Goal: Task Accomplishment & Management: Manage account settings

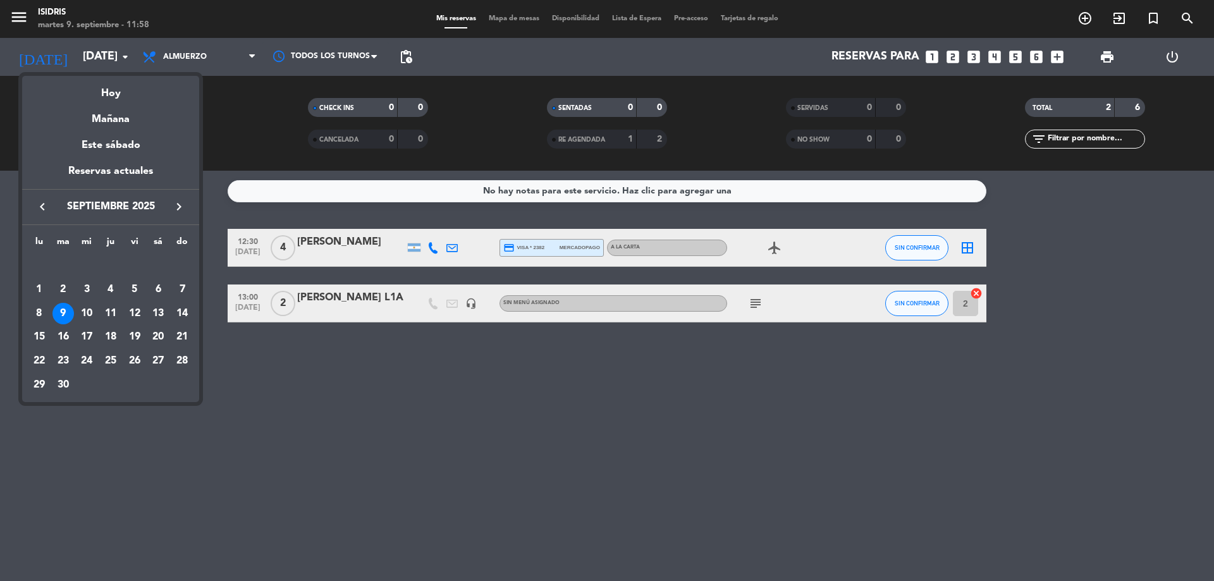
click at [39, 204] on icon "keyboard_arrow_left" at bounding box center [42, 206] width 15 height 15
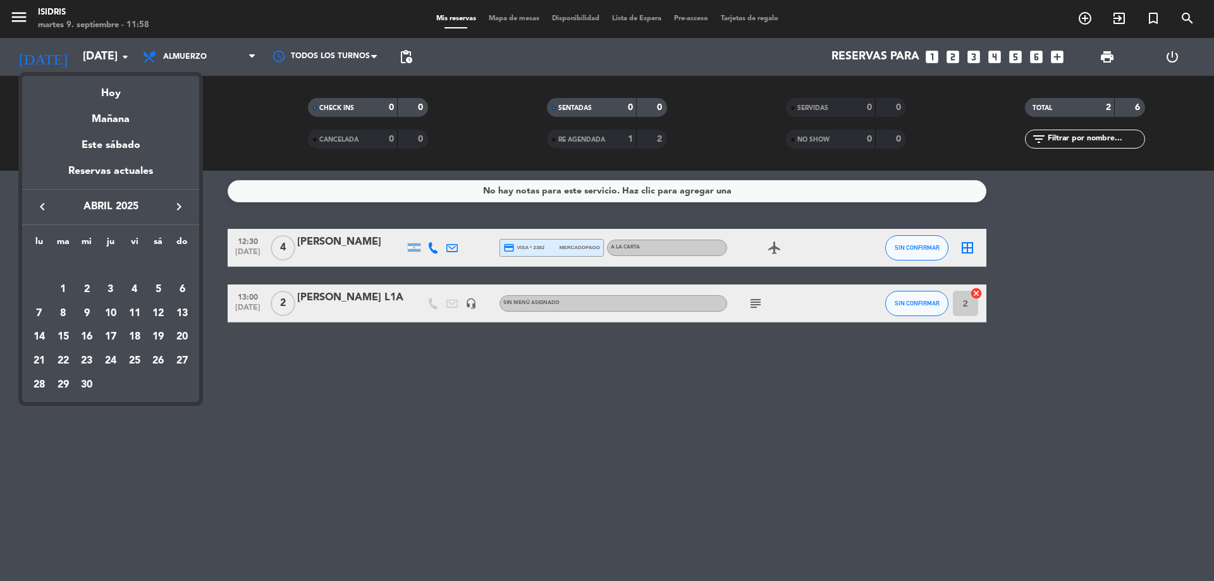
click at [39, 204] on icon "keyboard_arrow_left" at bounding box center [42, 206] width 15 height 15
click at [137, 282] on div "3" at bounding box center [135, 290] width 22 height 22
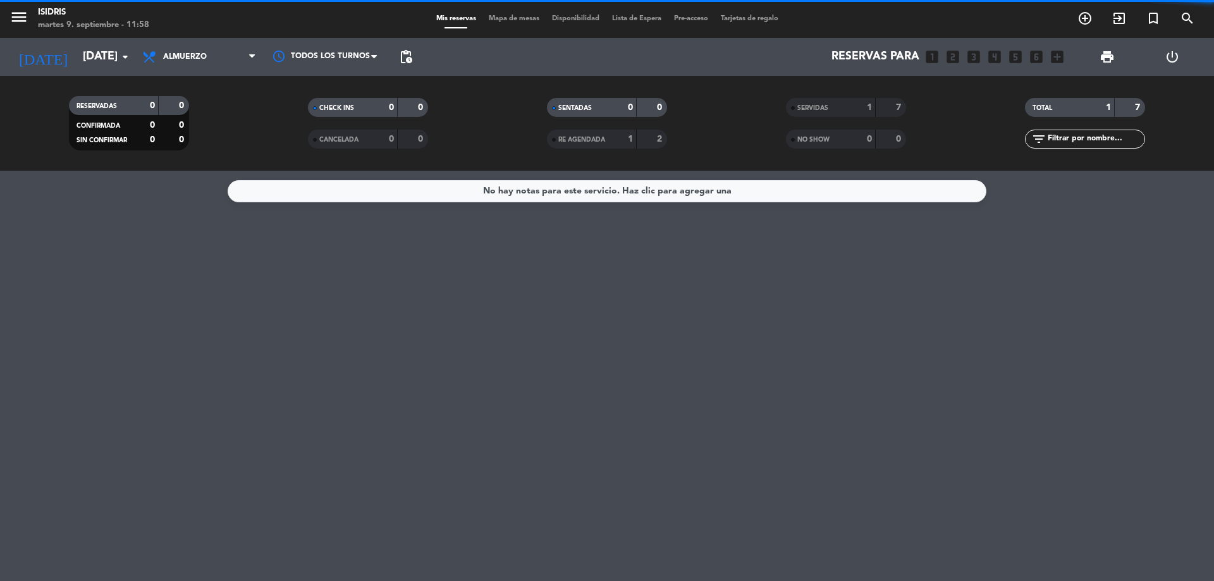
click at [230, 63] on span "Almuerzo" at bounding box center [199, 57] width 126 height 28
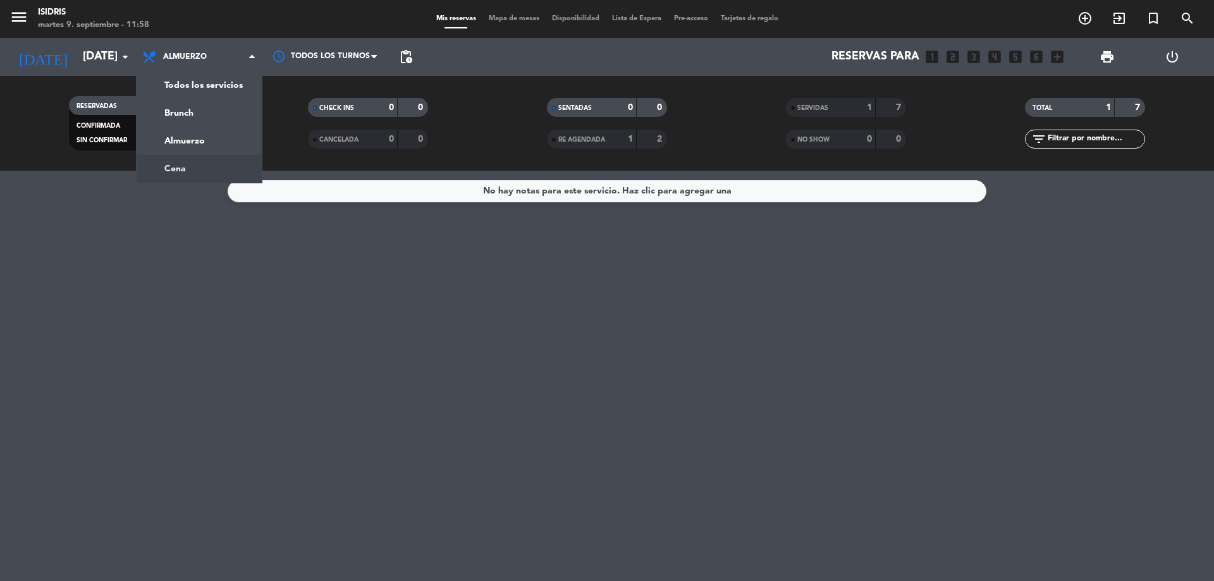
click at [212, 159] on div "menu isidris [DATE] 9. septiembre - 11:58 Mis reservas Mapa de mesas Disponibil…" at bounding box center [607, 85] width 1214 height 171
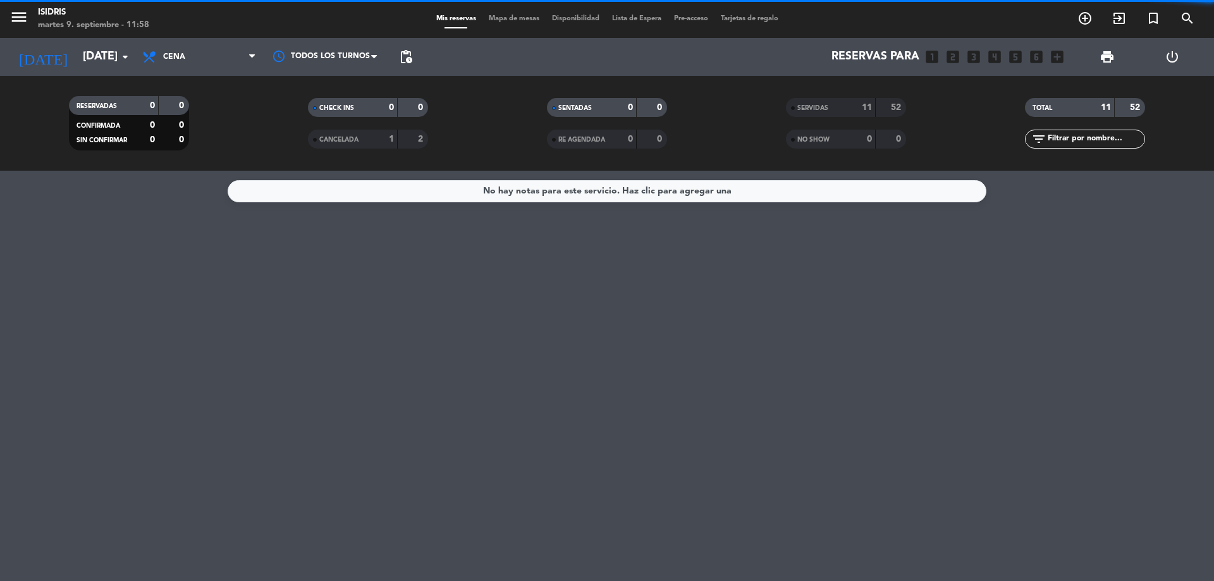
click at [892, 113] on div "52" at bounding box center [891, 108] width 24 height 15
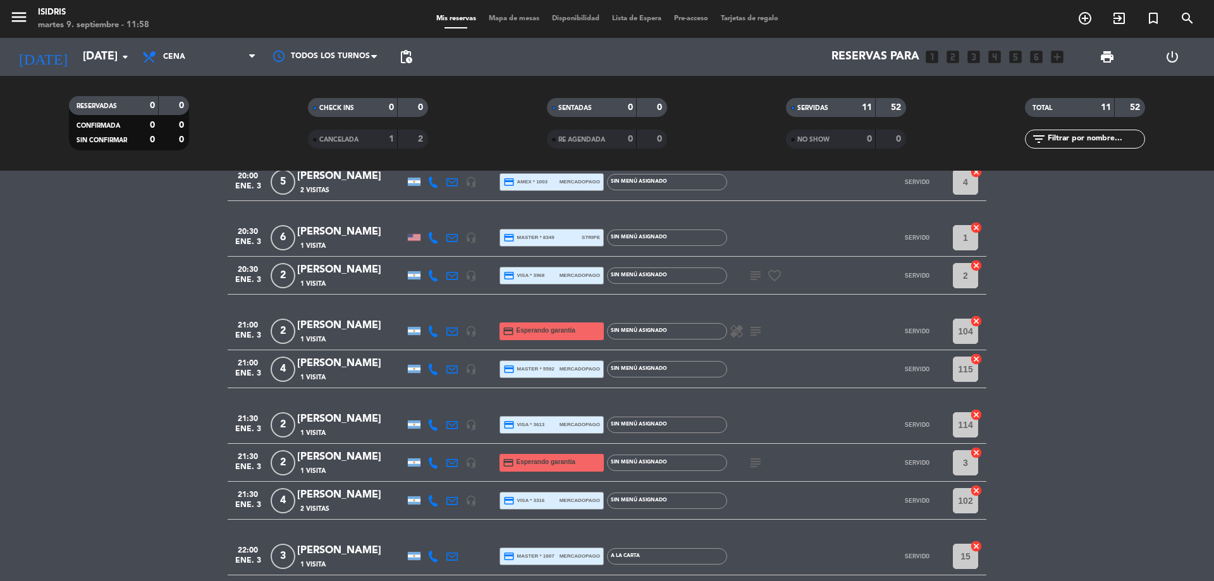
scroll to position [126, 0]
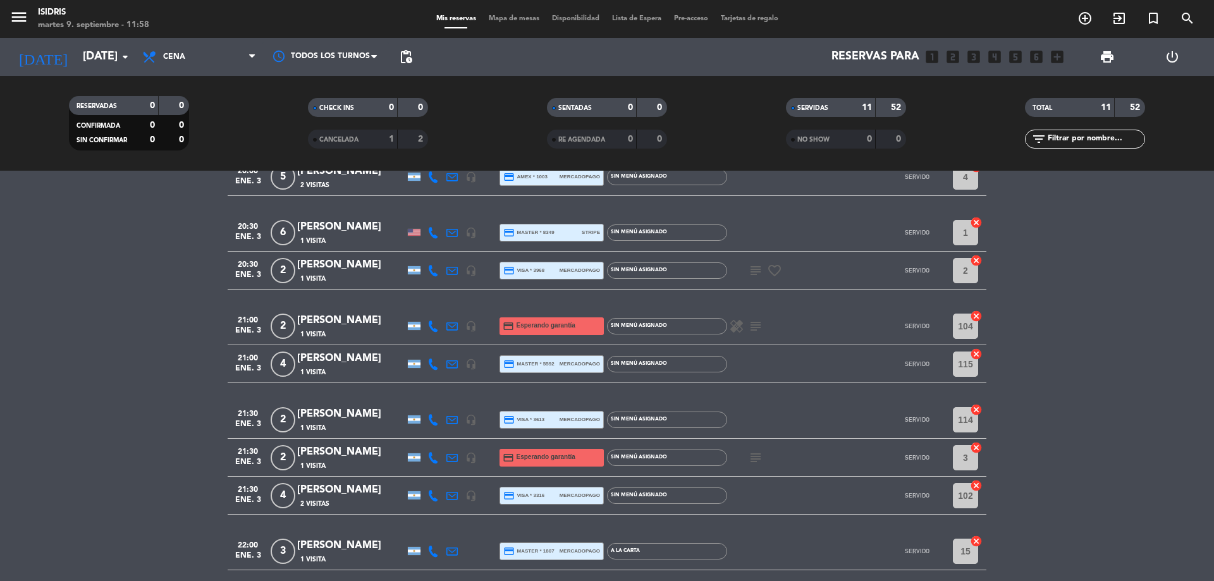
click at [756, 326] on icon "subject" at bounding box center [755, 326] width 15 height 15
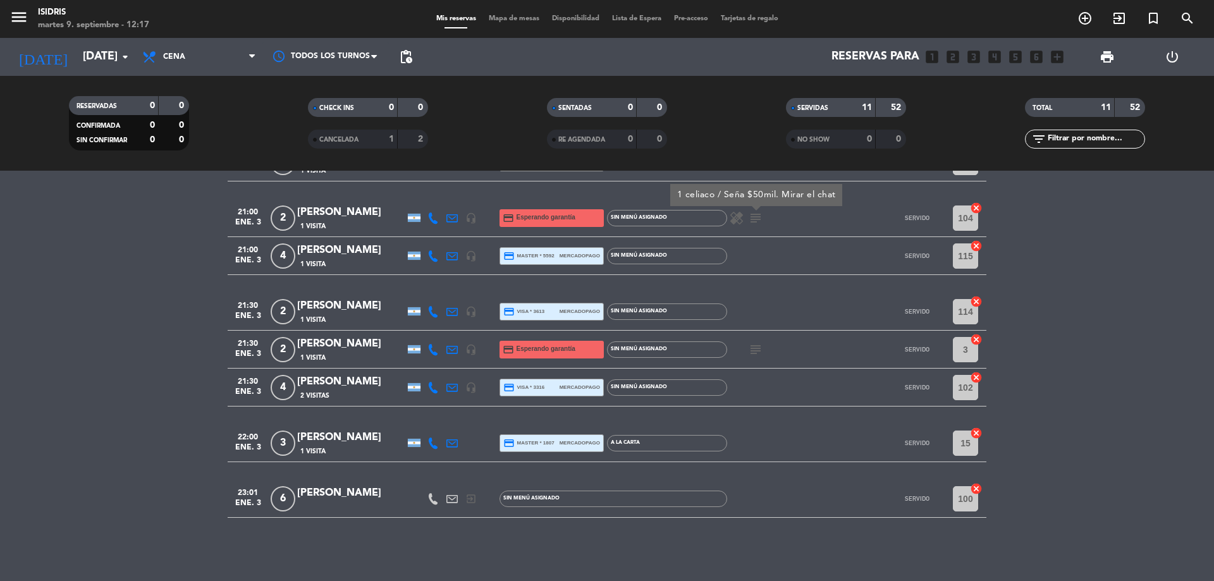
scroll to position [171, 0]
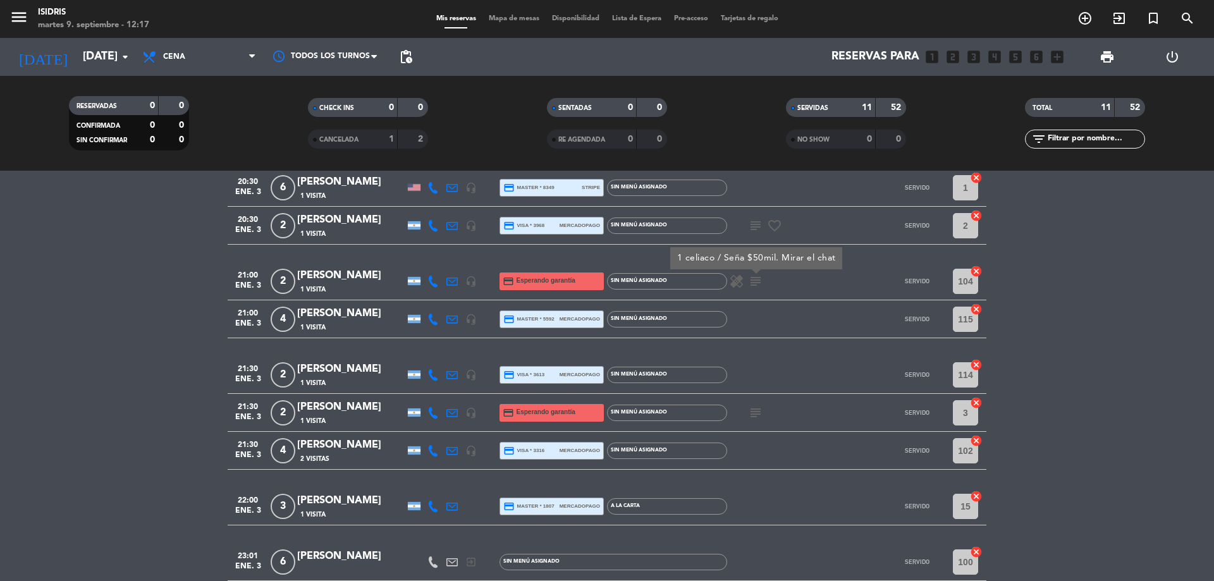
click at [436, 280] on icon at bounding box center [433, 281] width 11 height 11
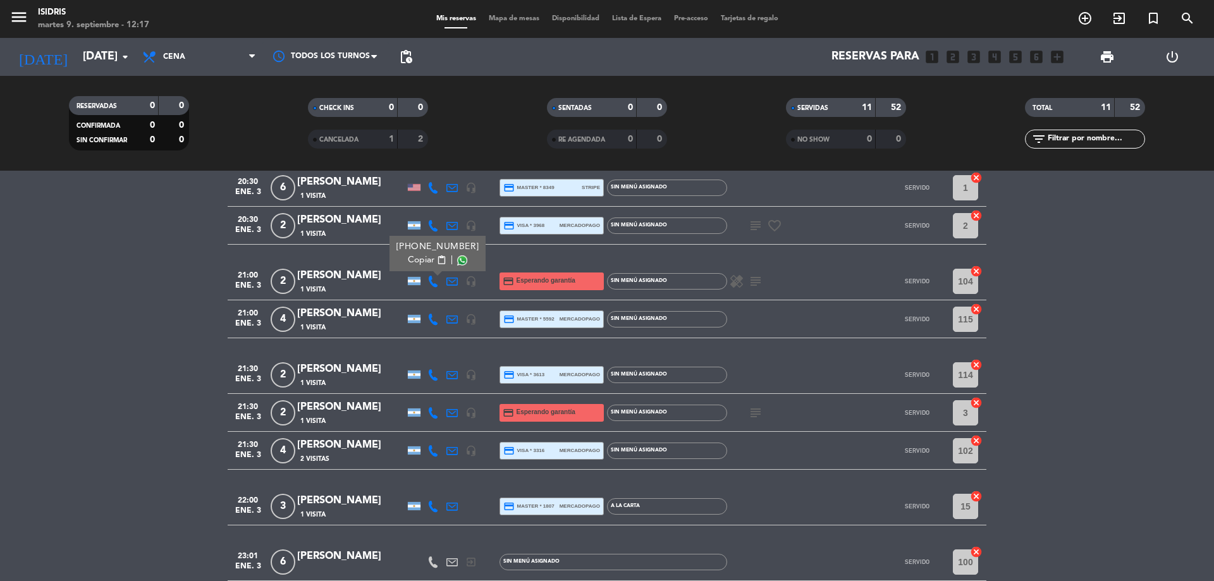
click at [437, 261] on span "content_paste" at bounding box center [441, 259] width 9 height 9
click at [754, 276] on icon "subject" at bounding box center [755, 281] width 15 height 15
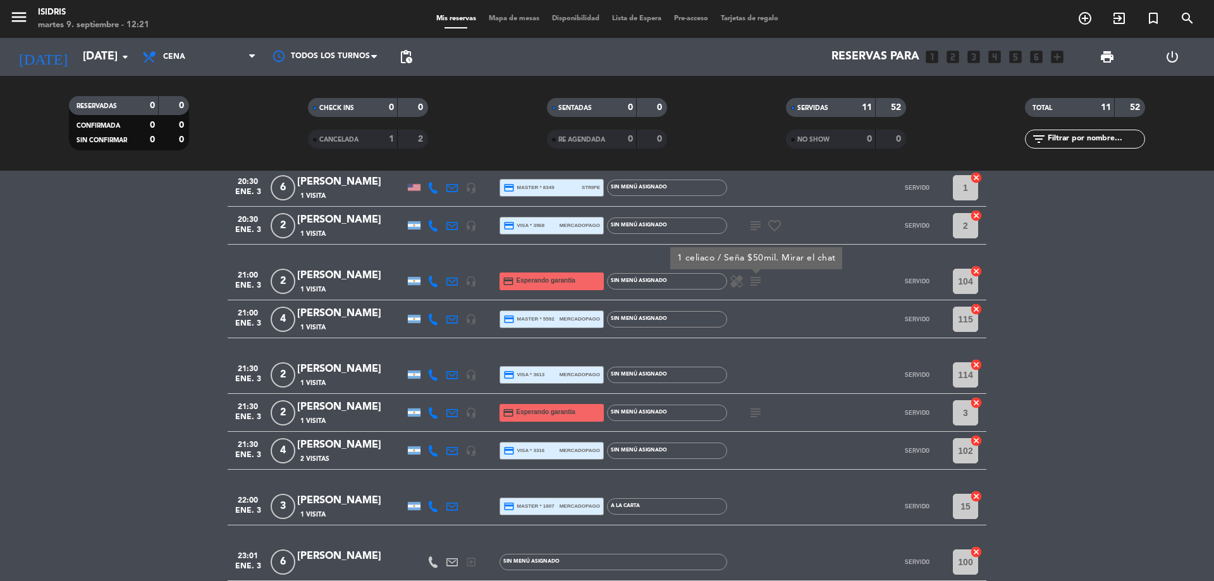
click at [1040, 299] on bookings-row "19:30 [DATE] [PERSON_NAME] 1 Visita headset_mic Sin menú asignado subject SERVI…" at bounding box center [607, 320] width 1214 height 524
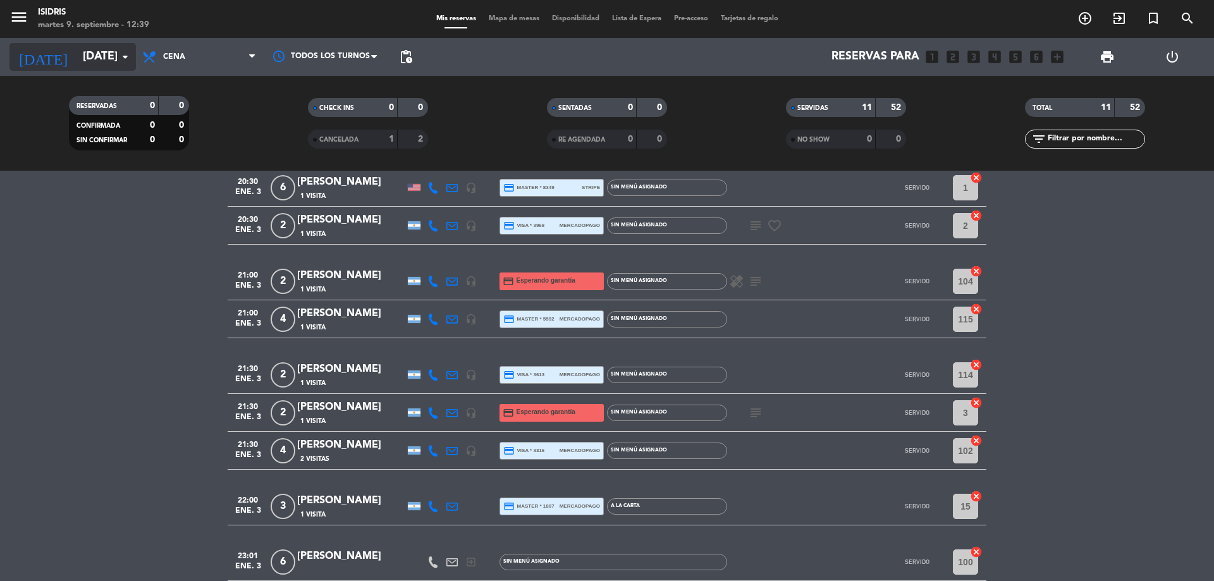
click at [94, 50] on input "[DATE]" at bounding box center [150, 56] width 147 height 25
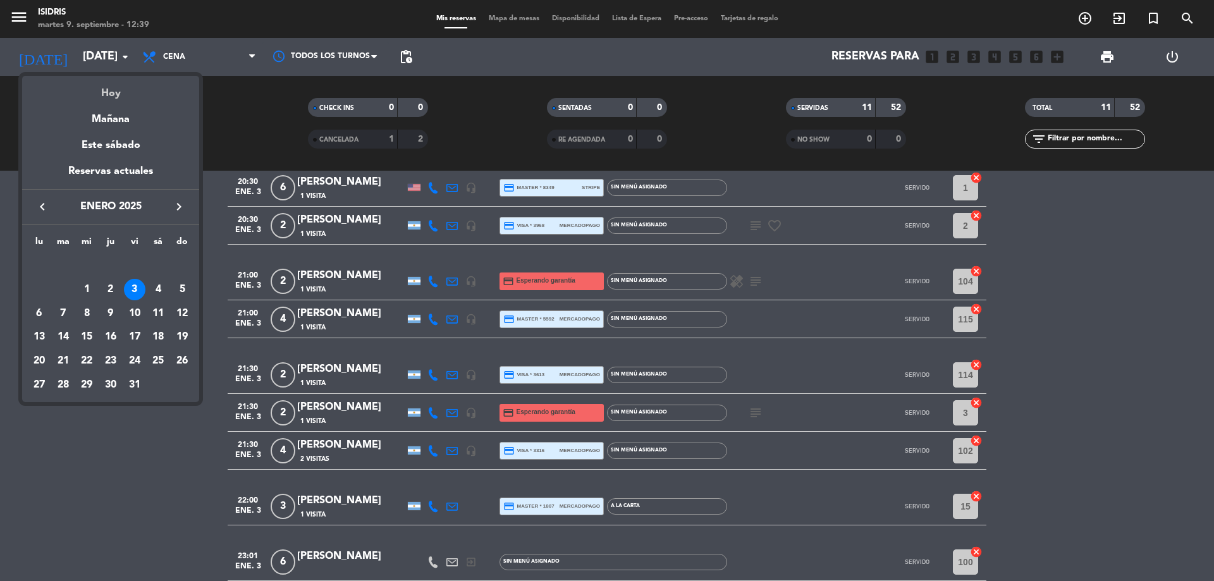
click at [113, 83] on div "Hoy" at bounding box center [110, 89] width 177 height 26
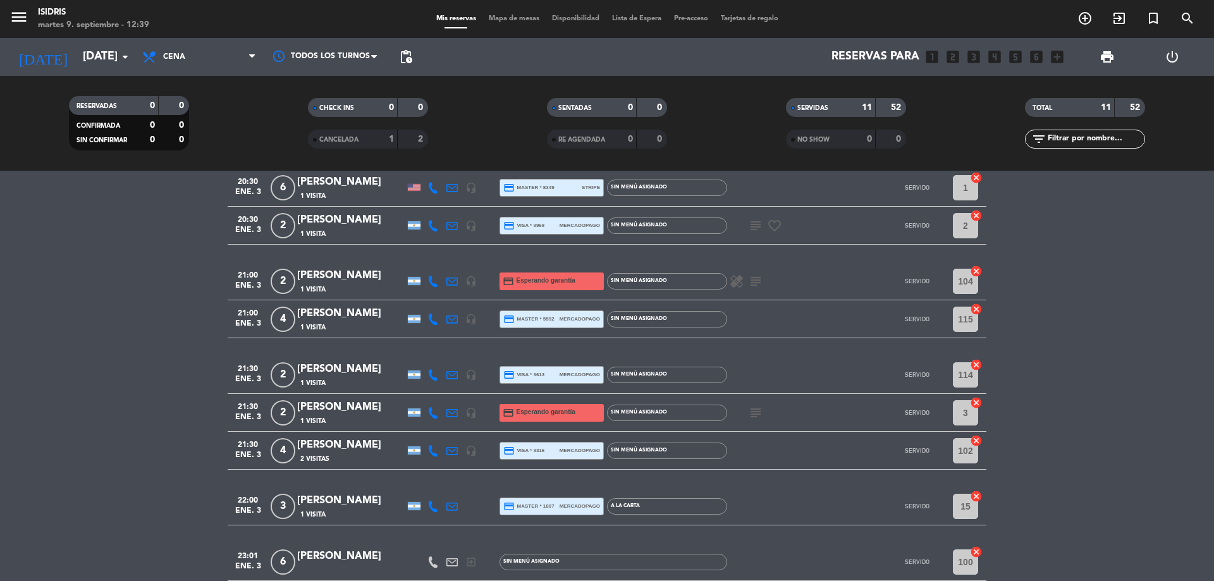
type input "[DATE]"
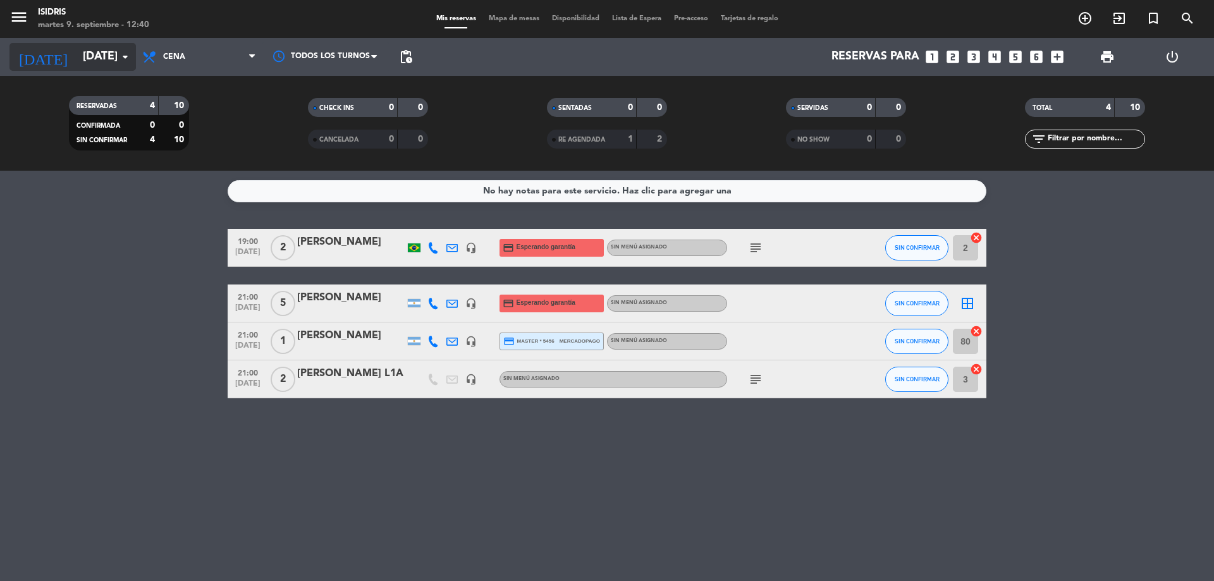
click at [90, 47] on input "[DATE]" at bounding box center [150, 56] width 147 height 25
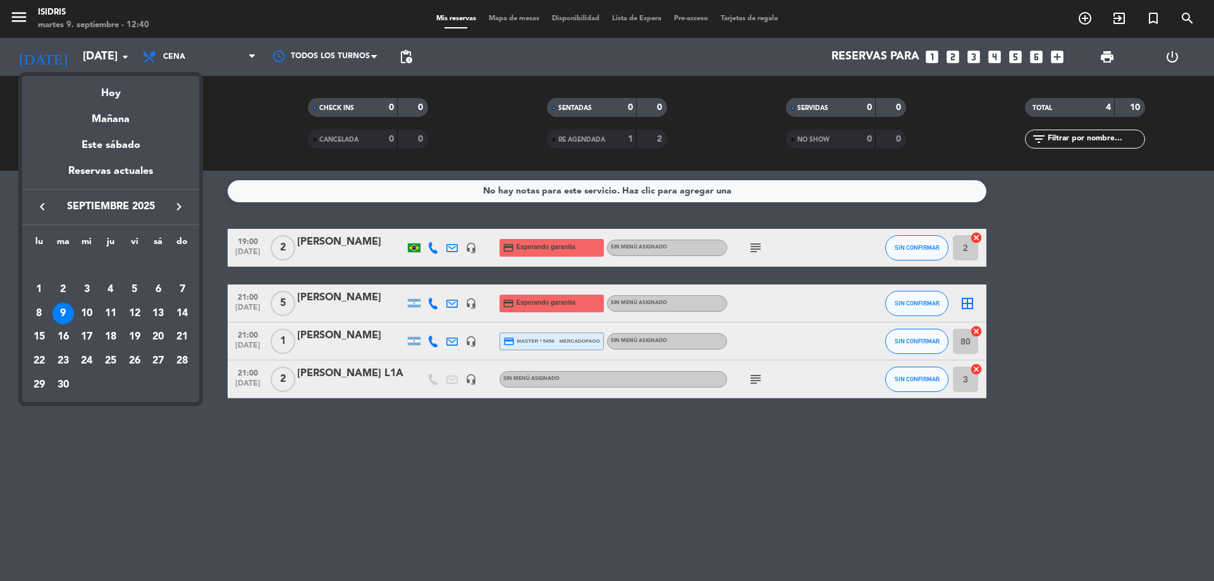
click at [187, 38] on div at bounding box center [607, 290] width 1214 height 581
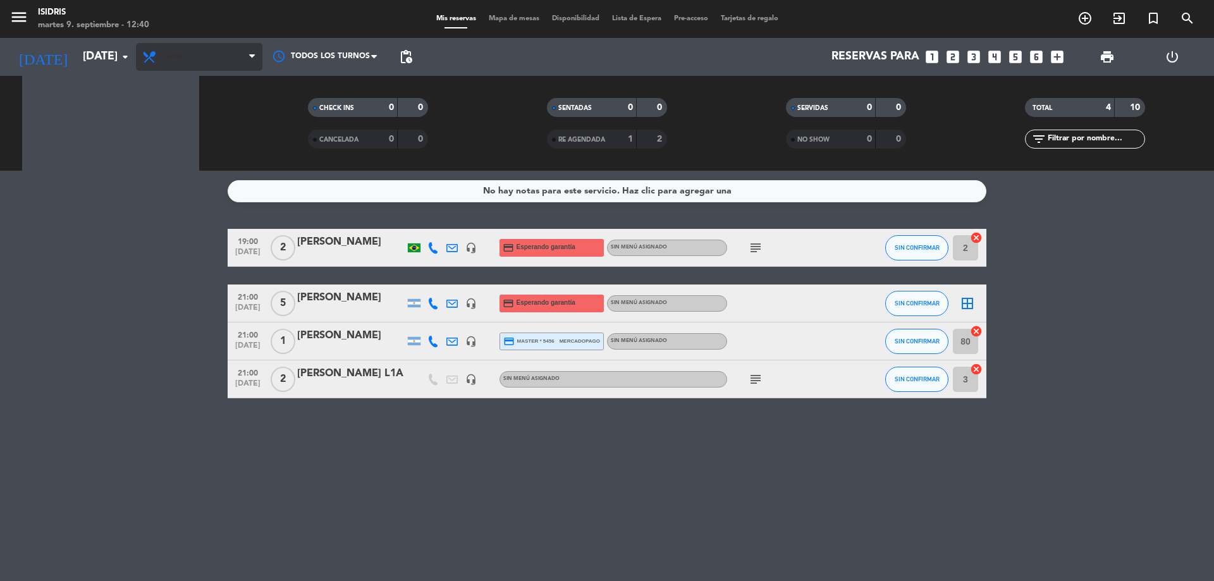
click at [190, 56] on span "Cena" at bounding box center [199, 57] width 126 height 28
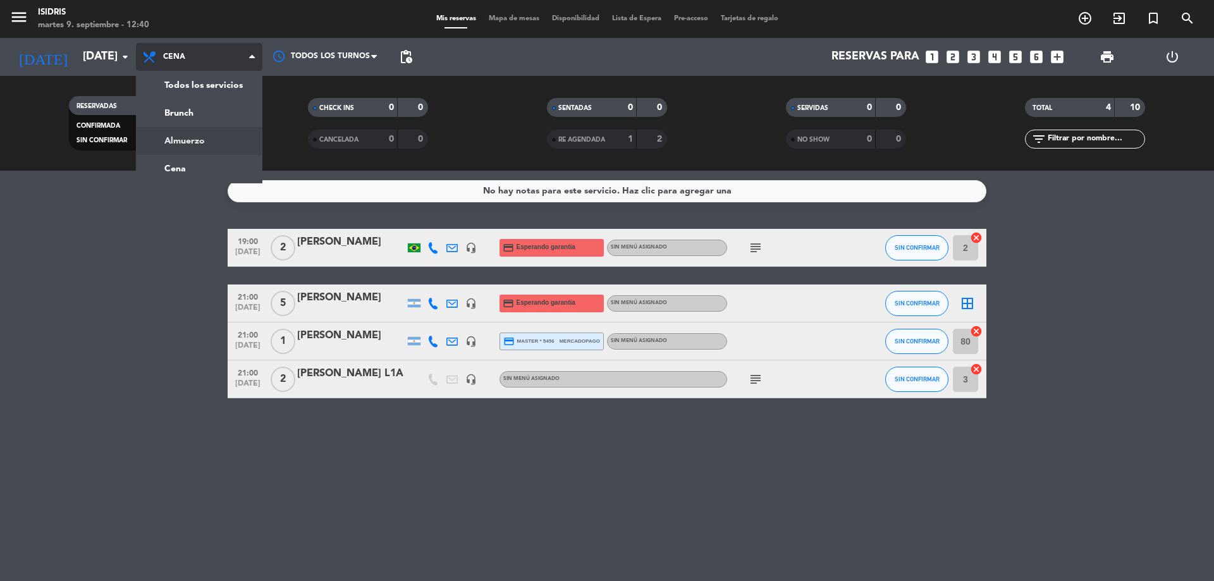
click at [203, 138] on div "menu isidris [DATE] 9. septiembre - 12:40 Mis reservas Mapa de mesas Disponibil…" at bounding box center [607, 85] width 1214 height 171
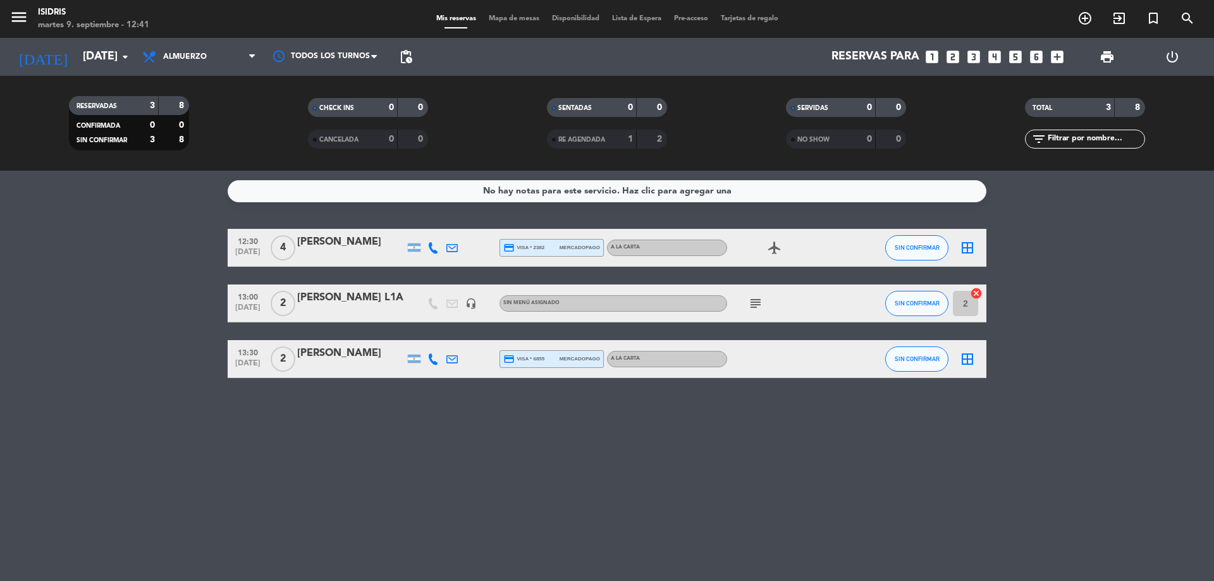
click at [758, 302] on icon "subject" at bounding box center [755, 303] width 15 height 15
click at [964, 245] on icon "border_all" at bounding box center [967, 247] width 15 height 15
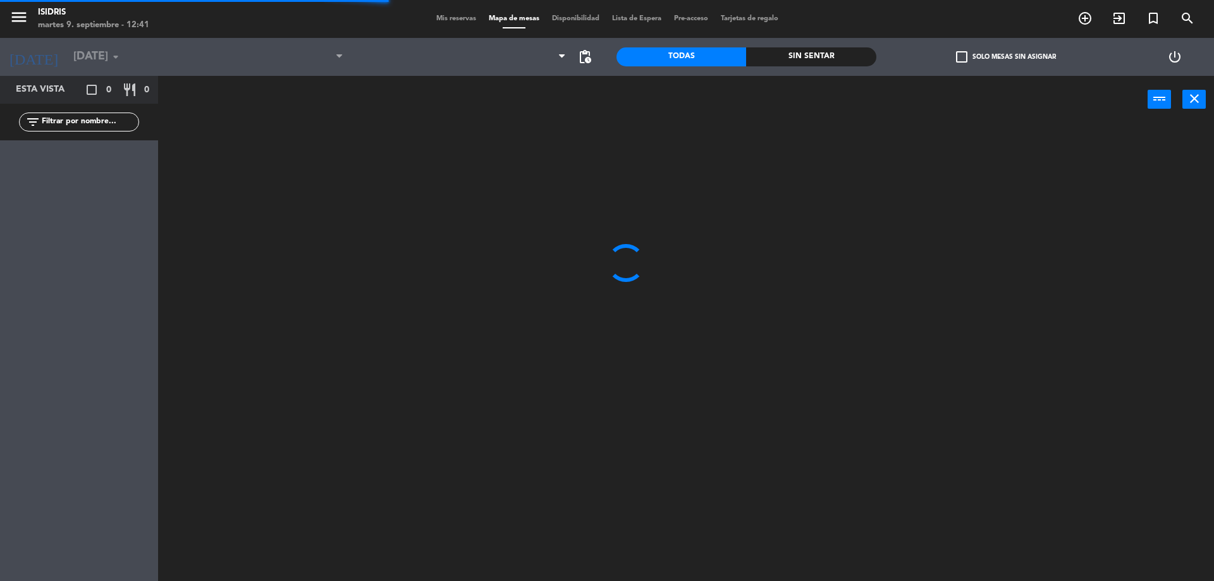
click at [452, 39] on div at bounding box center [461, 57] width 223 height 38
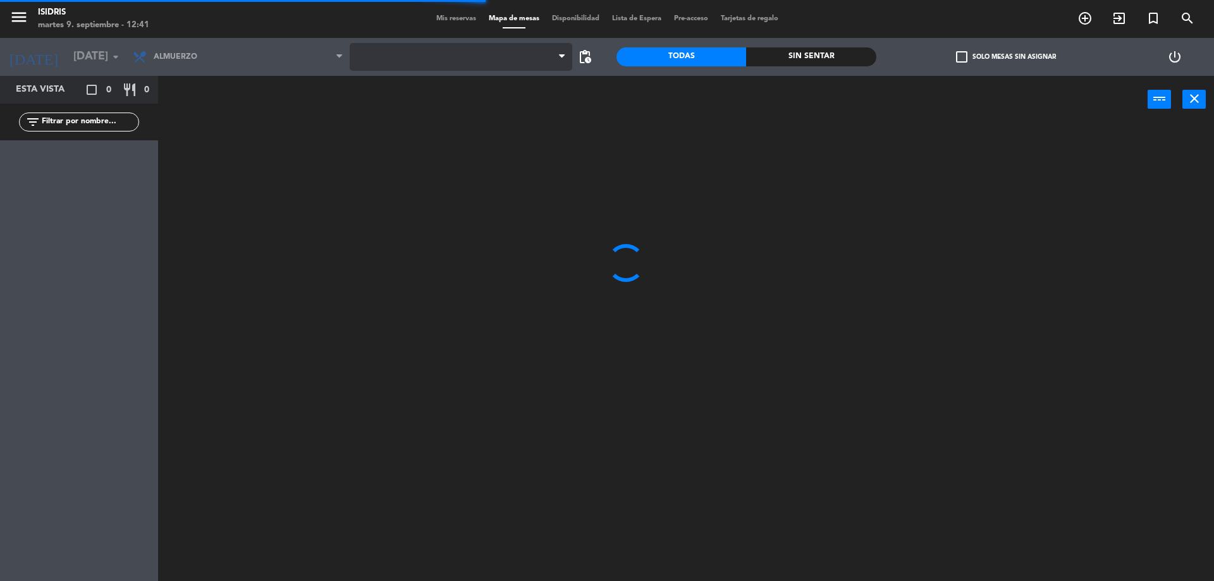
click at [441, 63] on span at bounding box center [461, 57] width 223 height 28
click at [443, 56] on span "CAVA" at bounding box center [461, 57] width 223 height 28
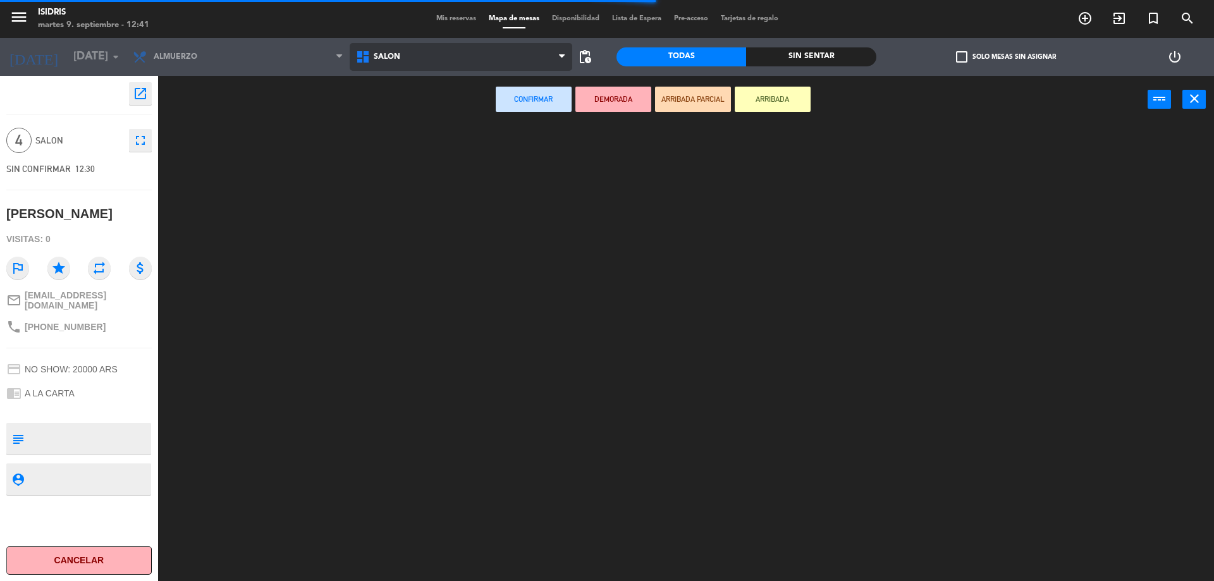
click at [438, 132] on ng-component "menu isidris [DATE] 9. septiembre - 12:41 Mis reservas Mapa de mesas Disponibil…" at bounding box center [607, 292] width 1214 height 584
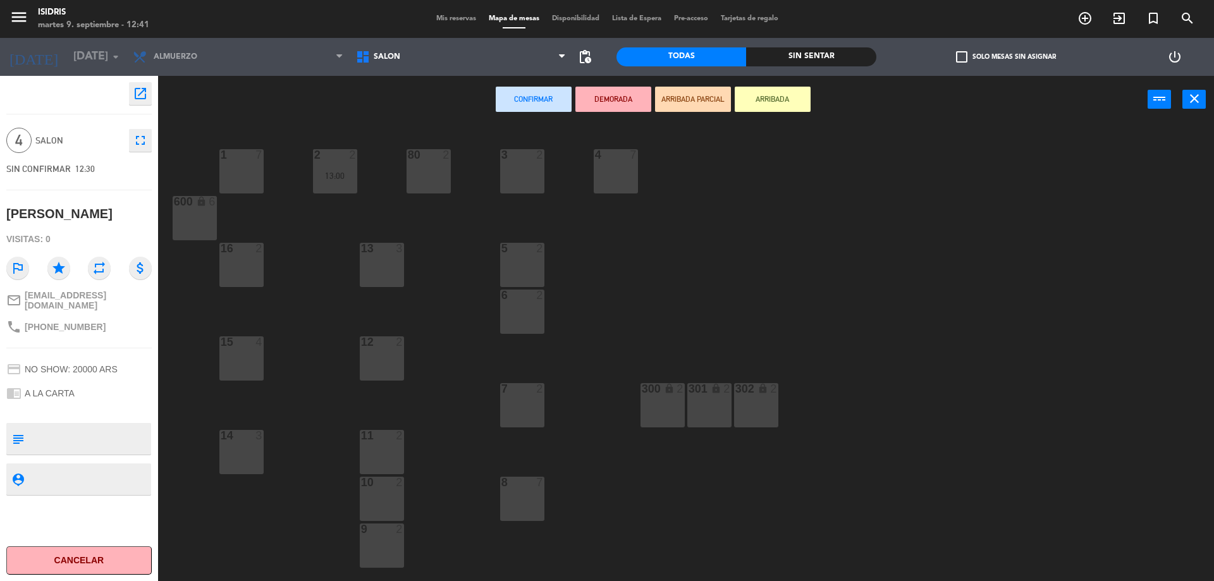
click at [427, 170] on div "80 2" at bounding box center [429, 171] width 44 height 44
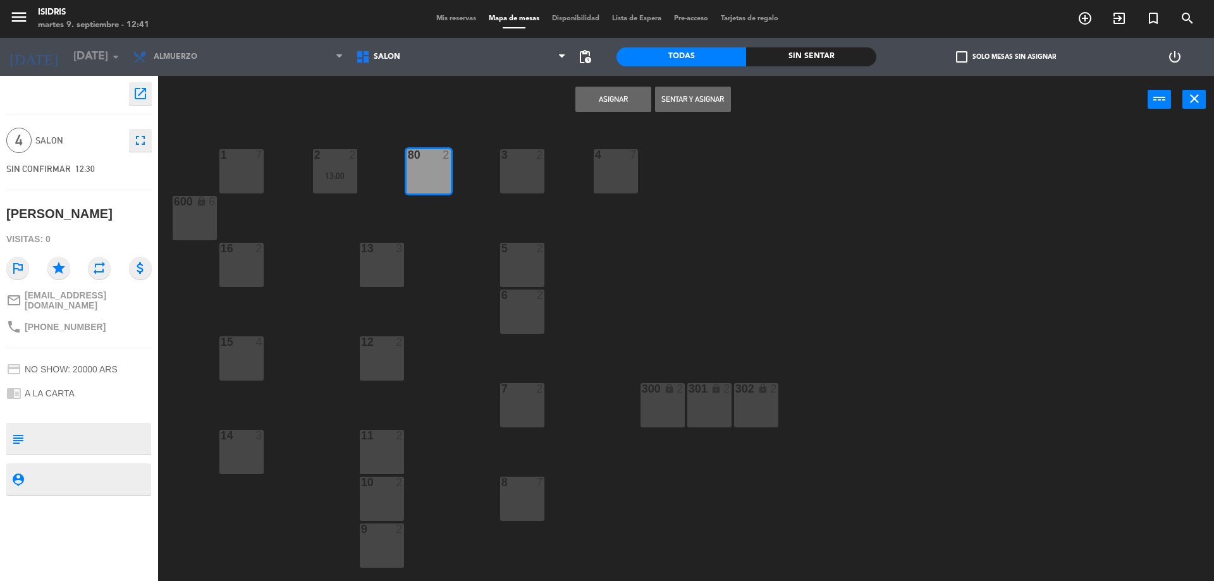
drag, startPoint x: 519, startPoint y: 166, endPoint x: 530, endPoint y: 157, distance: 13.5
click at [519, 165] on div "3 2" at bounding box center [522, 171] width 44 height 44
click at [627, 94] on button "Asignar" at bounding box center [613, 99] width 76 height 25
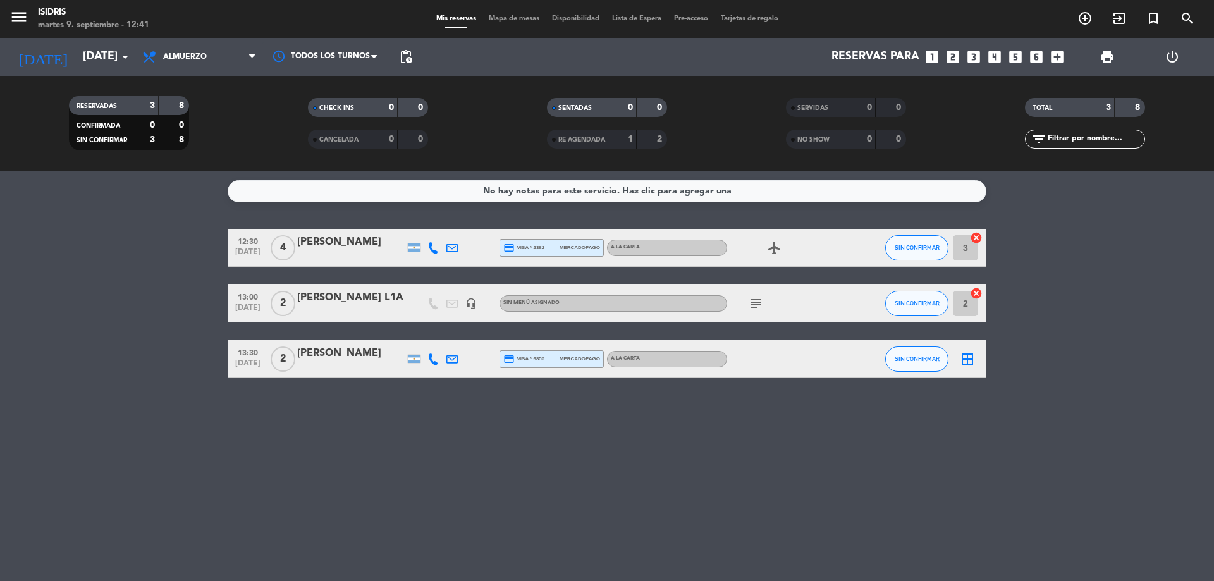
click at [982, 234] on icon "cancel" at bounding box center [976, 237] width 13 height 13
click at [963, 250] on icon "border_all" at bounding box center [967, 247] width 15 height 15
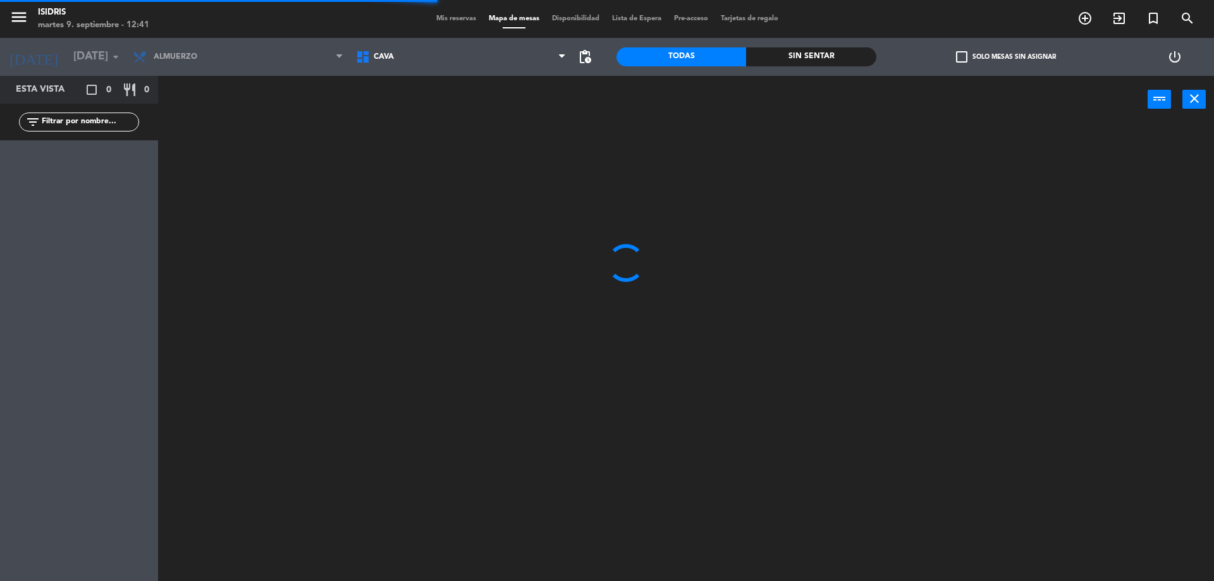
click at [415, 66] on span "CAVA" at bounding box center [461, 57] width 223 height 28
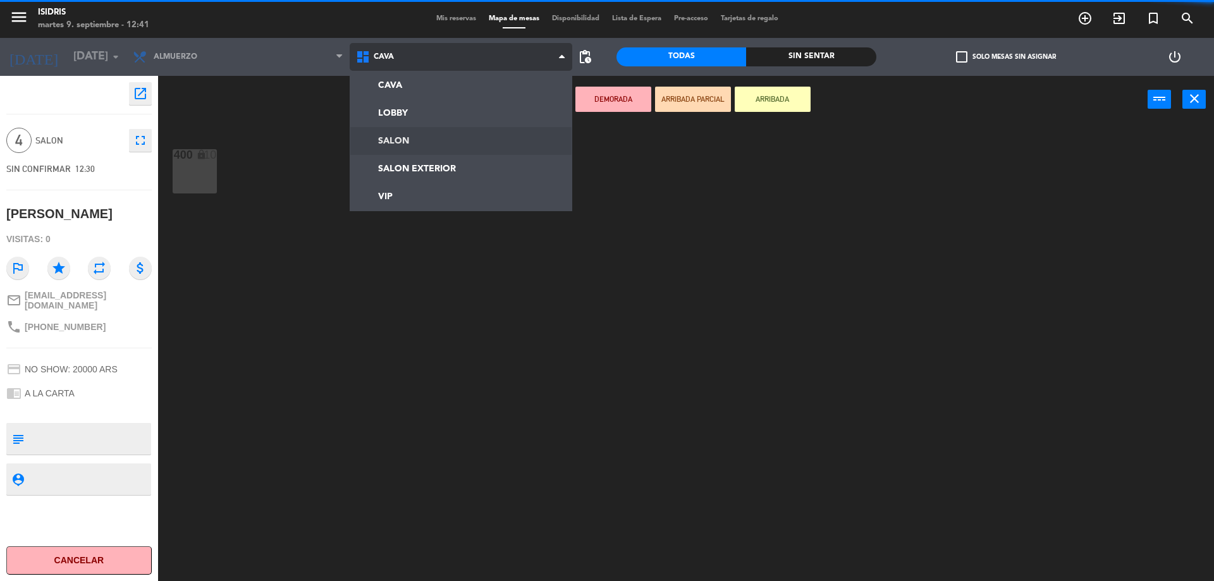
click at [410, 147] on ng-component "menu isidris [DATE] 9. septiembre - 12:41 Mis reservas Mapa de mesas Disponibil…" at bounding box center [607, 292] width 1214 height 584
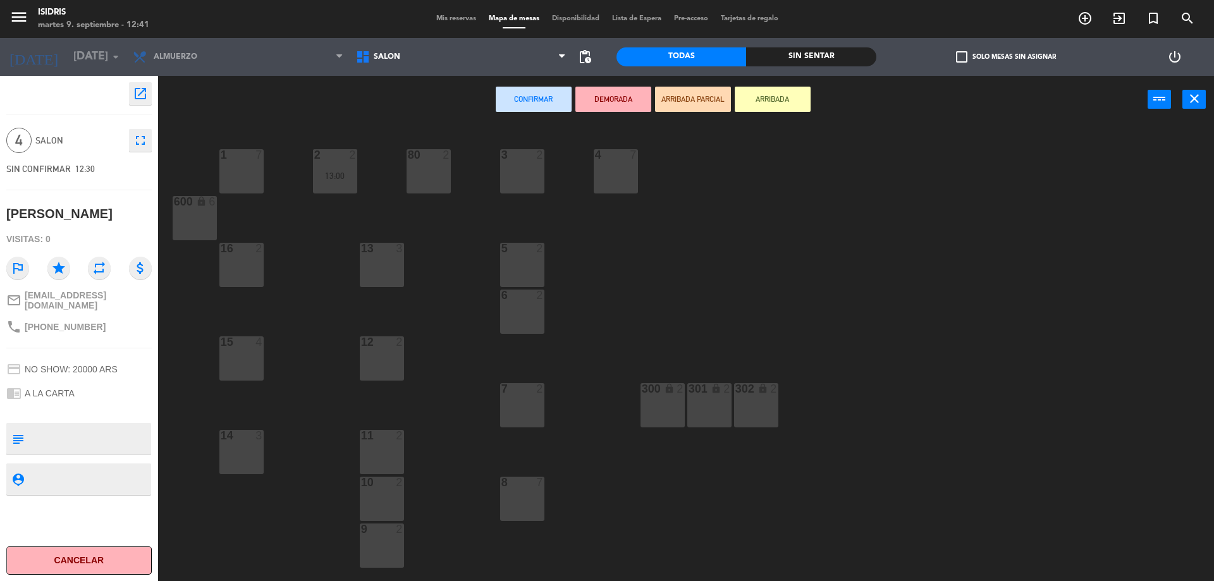
click at [527, 257] on div "5 2" at bounding box center [522, 265] width 44 height 44
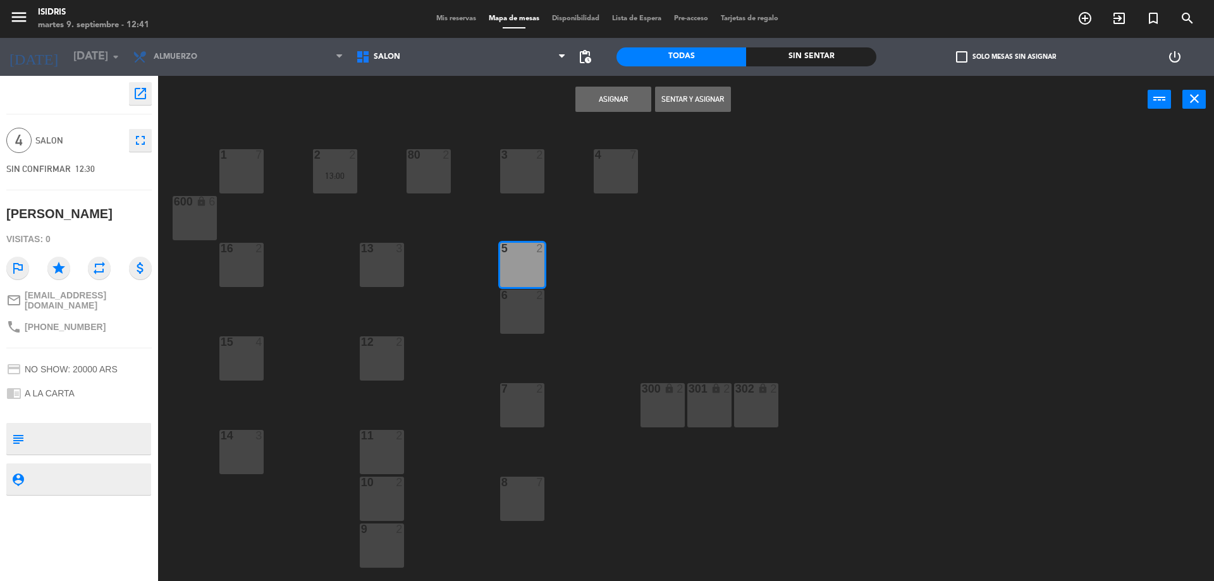
click at [526, 293] on div at bounding box center [522, 295] width 21 height 11
click at [600, 106] on button "Asignar" at bounding box center [613, 99] width 76 height 25
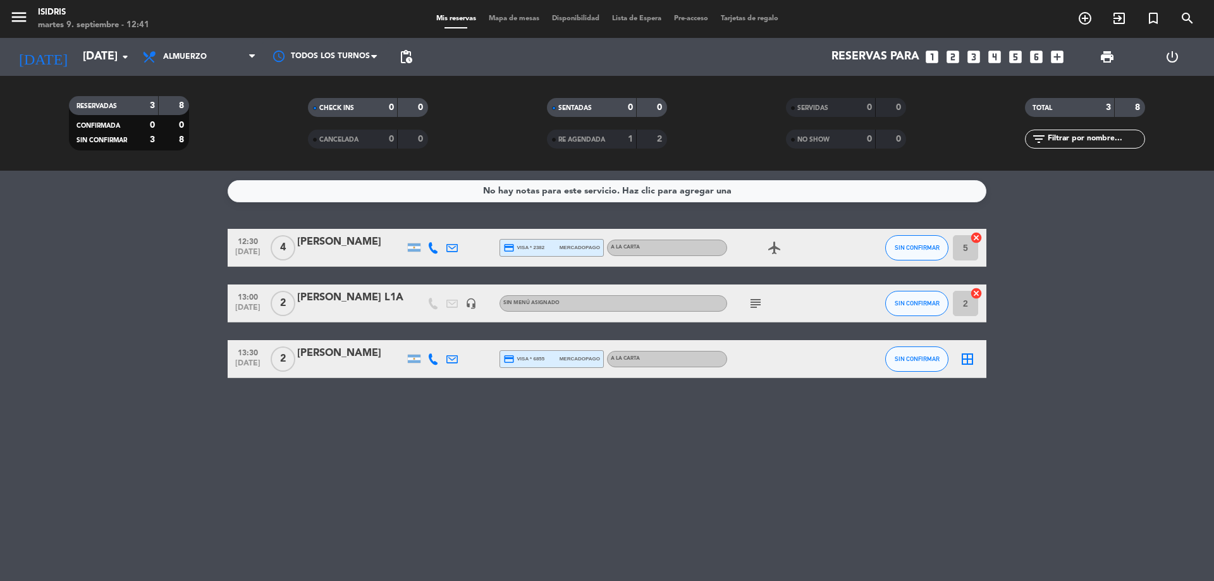
click at [972, 360] on icon "border_all" at bounding box center [967, 359] width 15 height 15
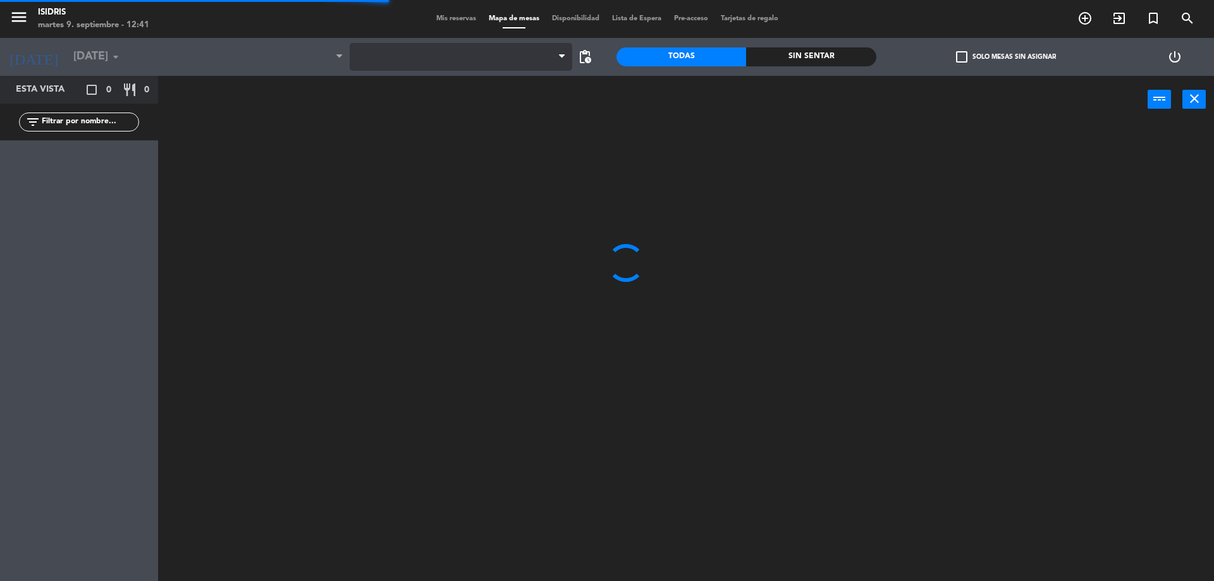
click at [385, 58] on span at bounding box center [461, 57] width 223 height 28
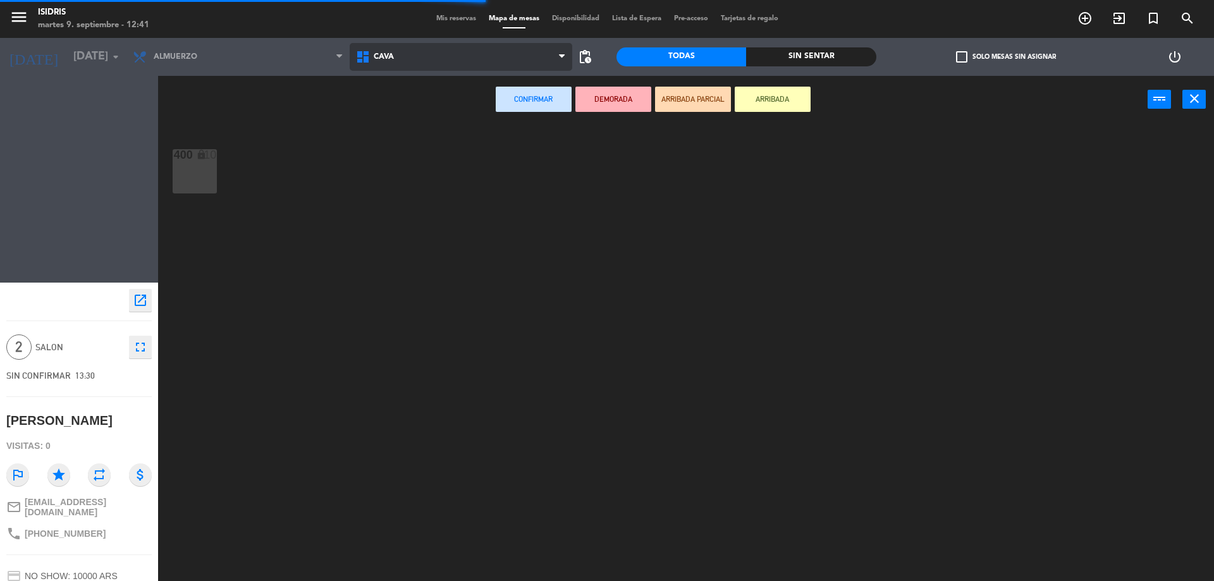
click at [393, 55] on span "CAVA" at bounding box center [384, 56] width 20 height 9
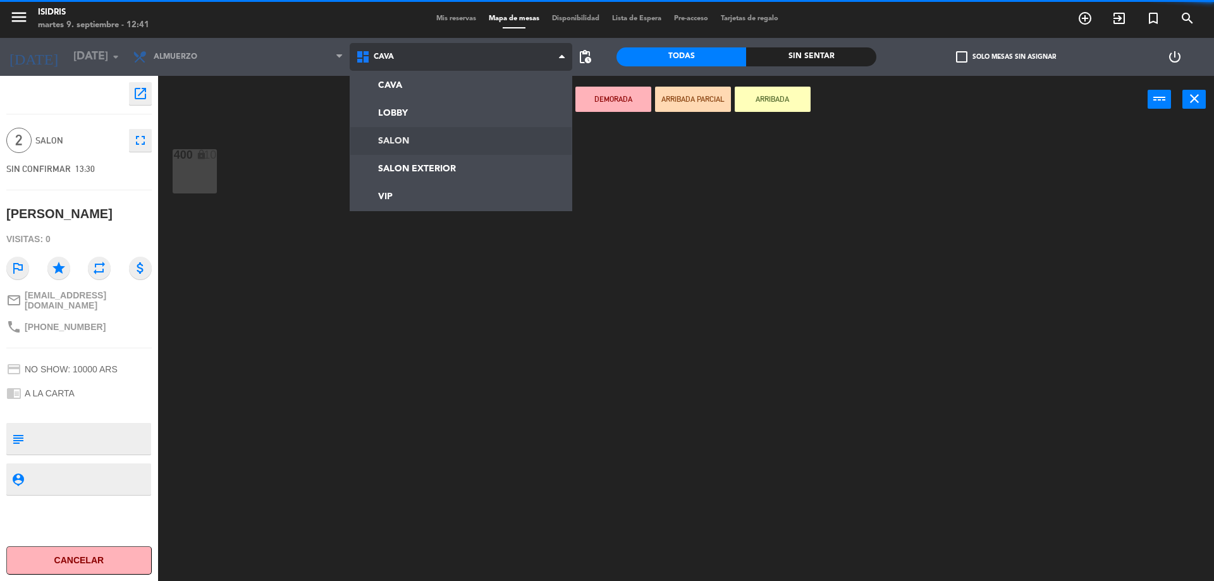
click at [405, 142] on ng-component "menu isidris [DATE] 9. septiembre - 12:41 Mis reservas Mapa de mesas Disponibil…" at bounding box center [607, 292] width 1214 height 584
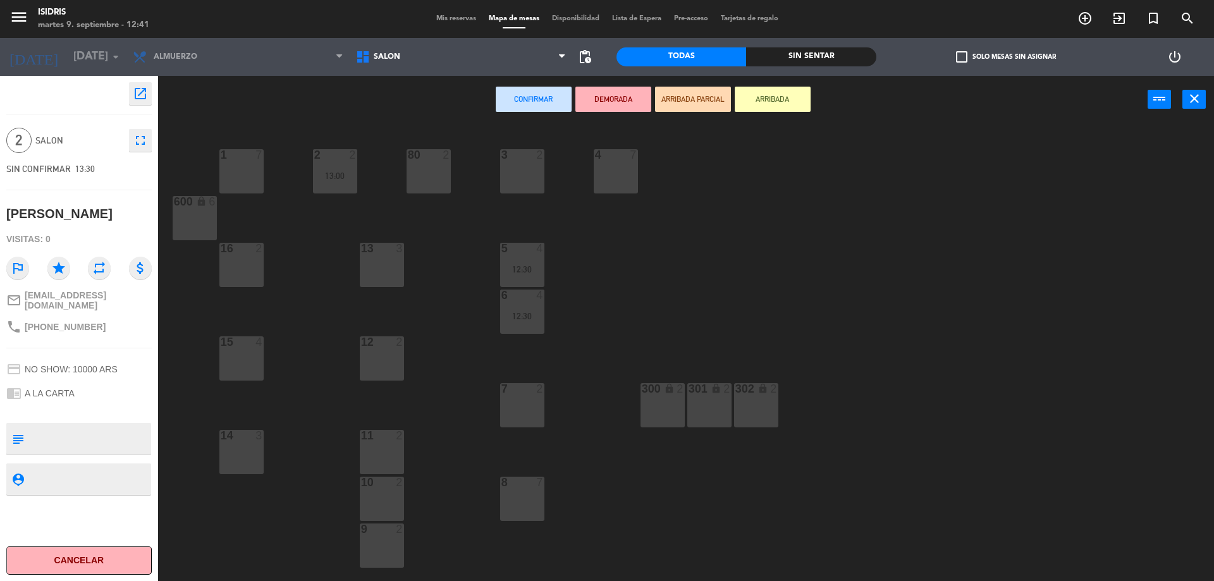
click at [513, 182] on div "3 2" at bounding box center [522, 171] width 44 height 44
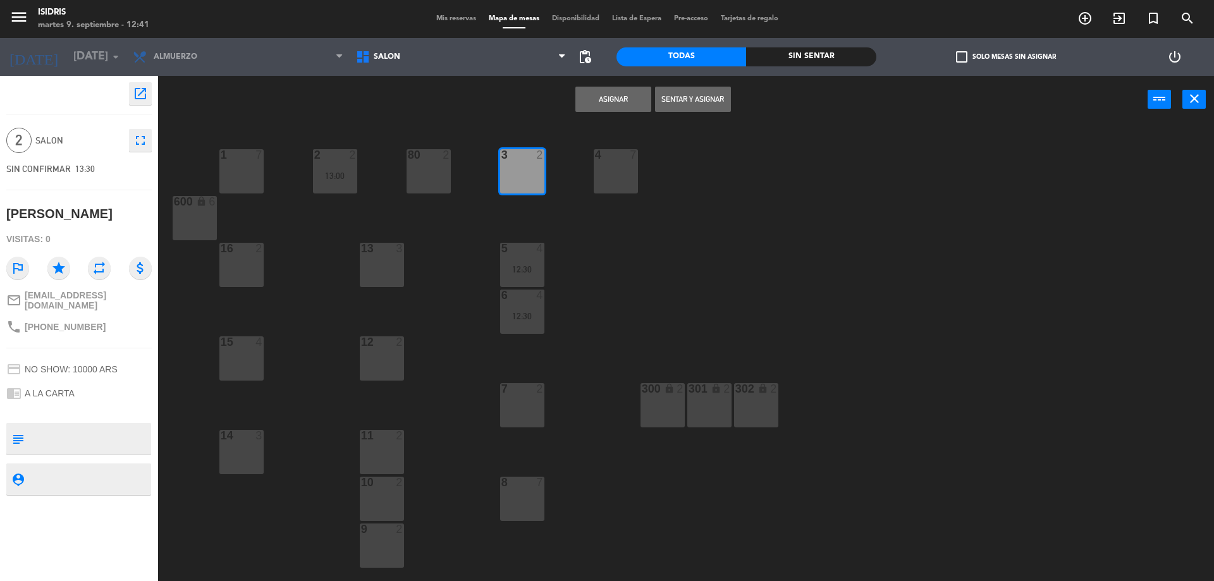
click at [603, 99] on button "Asignar" at bounding box center [613, 99] width 76 height 25
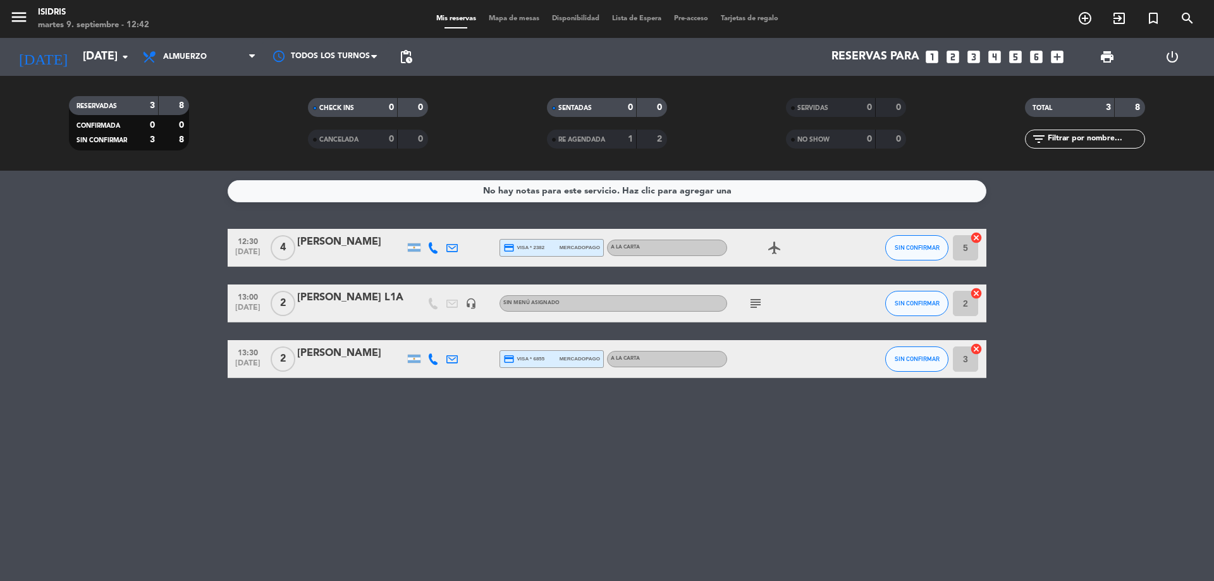
click at [356, 298] on div "[PERSON_NAME] L1A" at bounding box center [351, 298] width 108 height 16
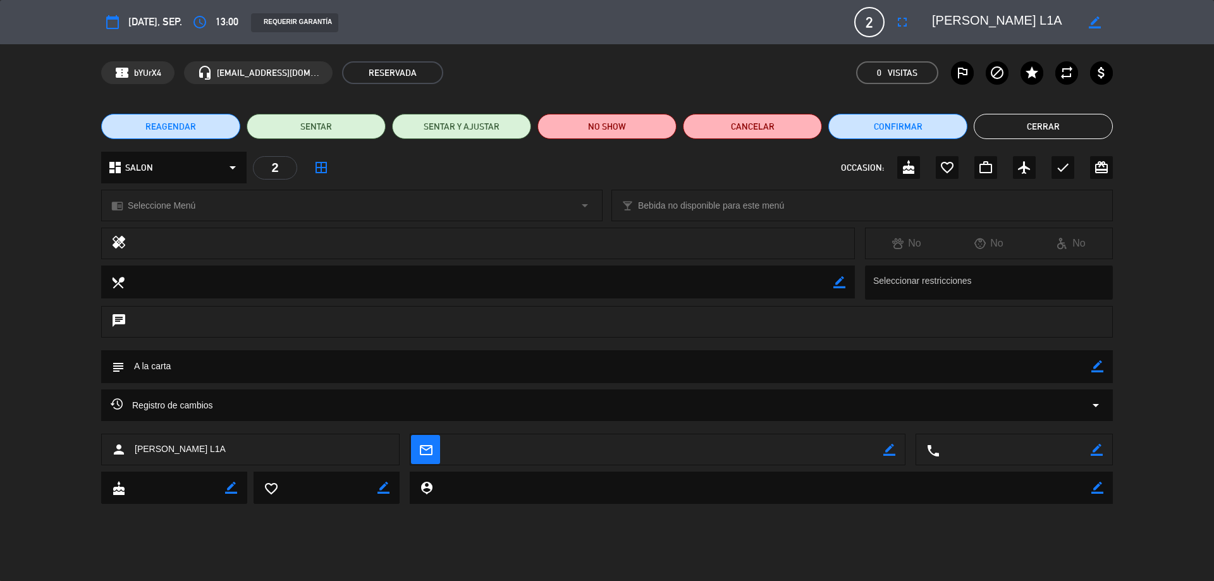
drag, startPoint x: 966, startPoint y: 22, endPoint x: 1037, endPoint y: 17, distance: 71.6
click at [1037, 17] on textarea at bounding box center [1004, 22] width 145 height 23
click at [1021, 130] on button "Cerrar" at bounding box center [1043, 126] width 139 height 25
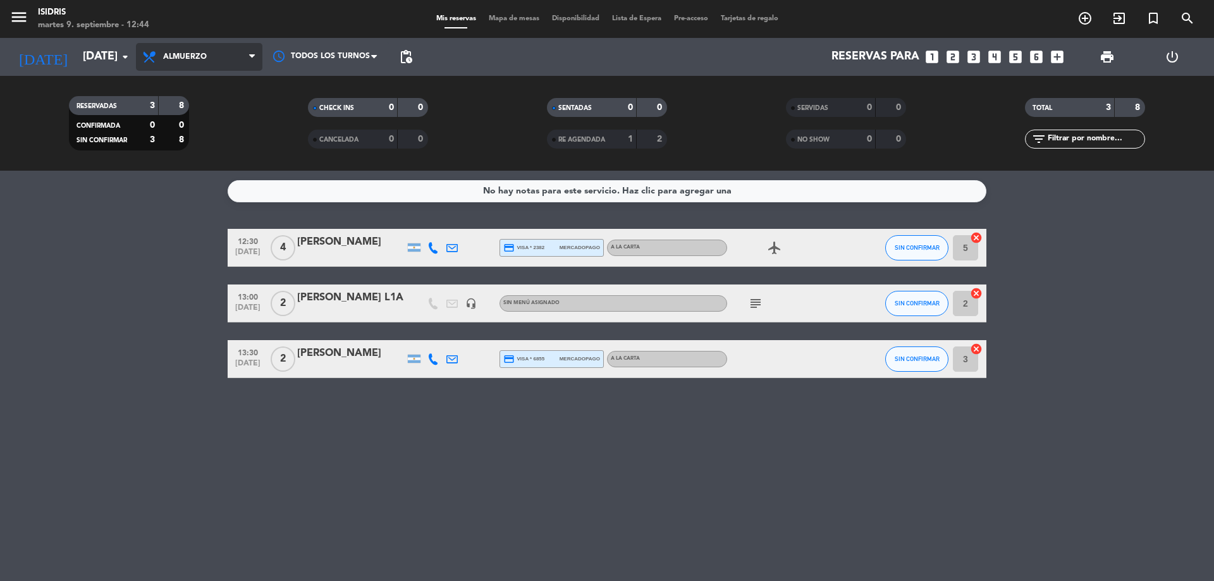
click at [206, 50] on span "Almuerzo" at bounding box center [199, 57] width 126 height 28
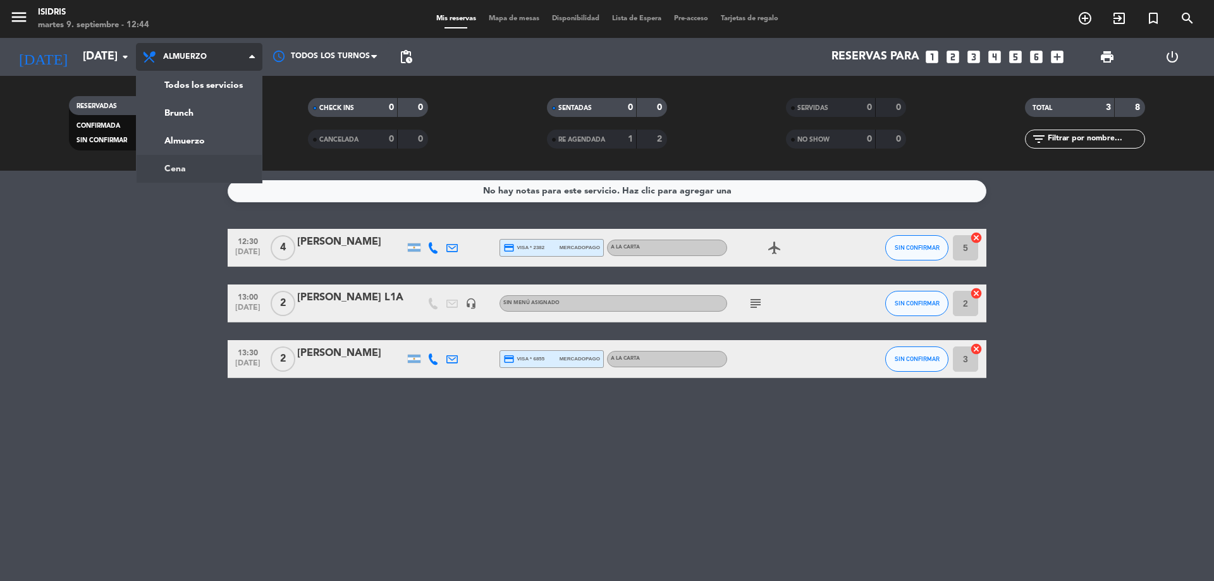
click at [197, 172] on ng-component "menu isidris [DATE] 9. septiembre - 12:44 Mis reservas Mapa de mesas Disponibil…" at bounding box center [607, 290] width 1214 height 581
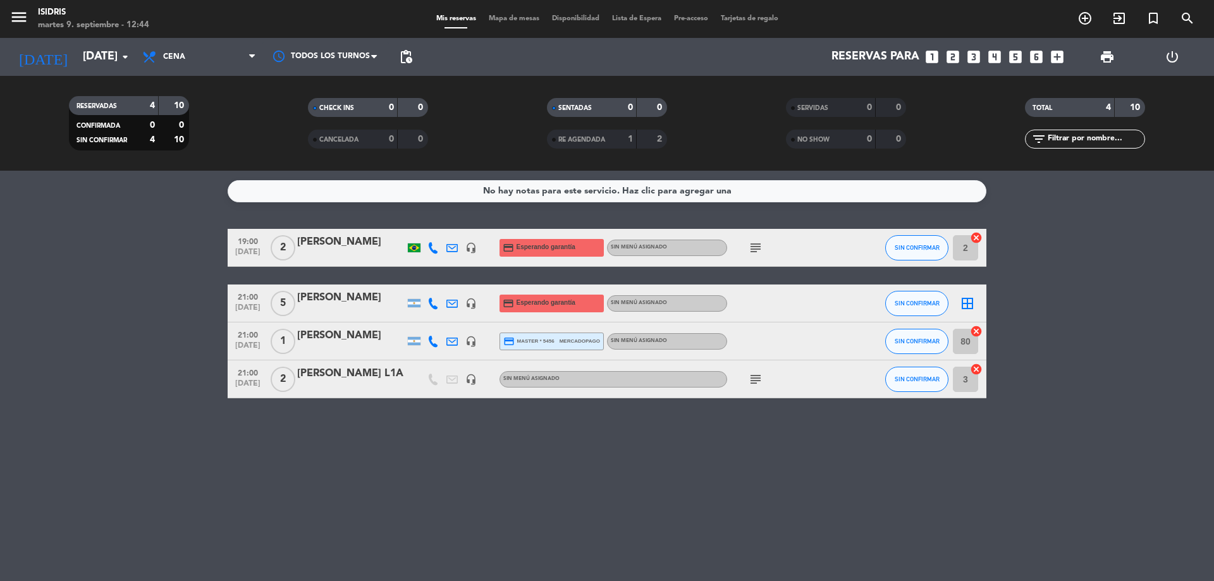
click at [751, 378] on icon "subject" at bounding box center [755, 379] width 15 height 15
click at [863, 434] on div "No hay notas para este servicio. Haz clic para agregar una 19:00 [DATE] 2 [PERS…" at bounding box center [607, 376] width 1214 height 410
click at [962, 300] on div "border_all" at bounding box center [968, 303] width 38 height 37
click at [968, 302] on icon "border_all" at bounding box center [967, 303] width 15 height 15
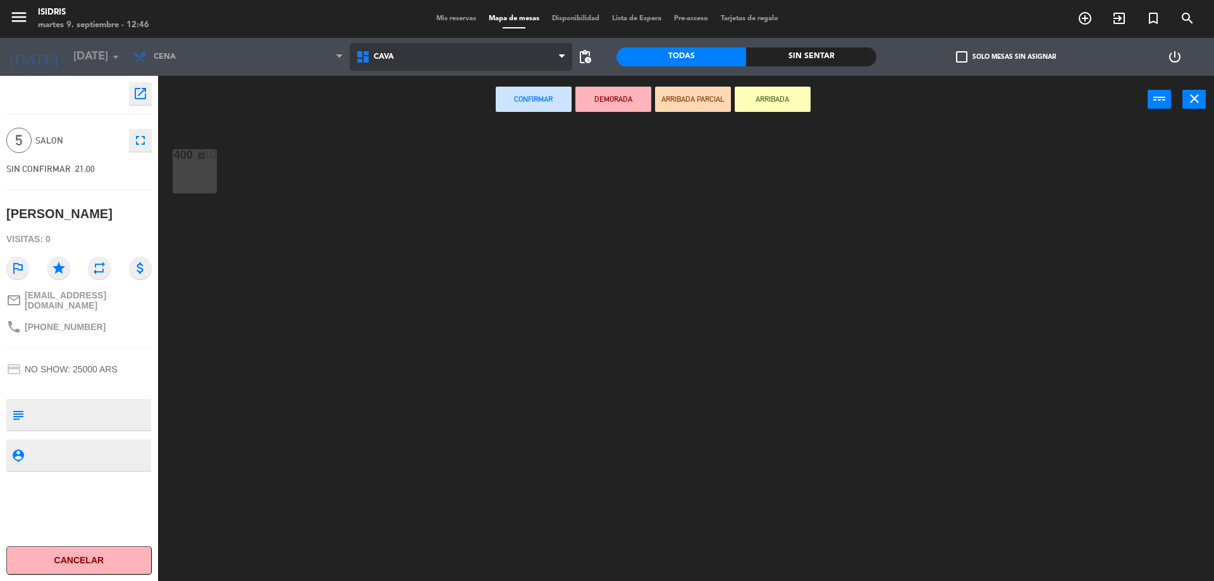
click at [412, 58] on span "CAVA" at bounding box center [461, 57] width 223 height 28
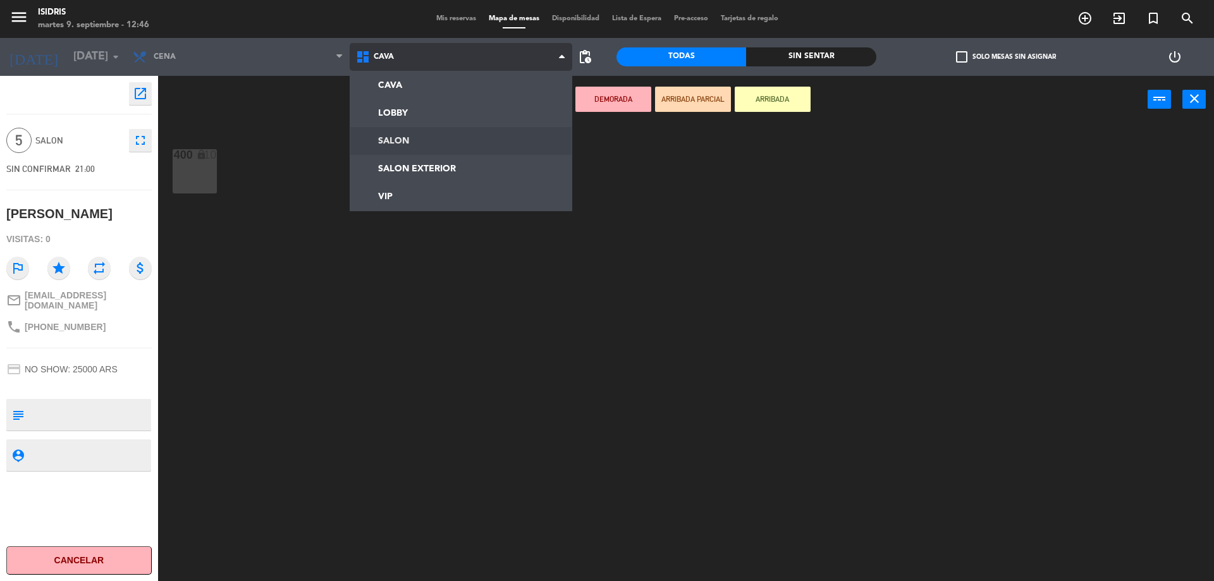
click at [412, 143] on ng-component "menu isidris [DATE] 9. septiembre - 12:46 Mis reservas Mapa de mesas Disponibil…" at bounding box center [607, 292] width 1214 height 584
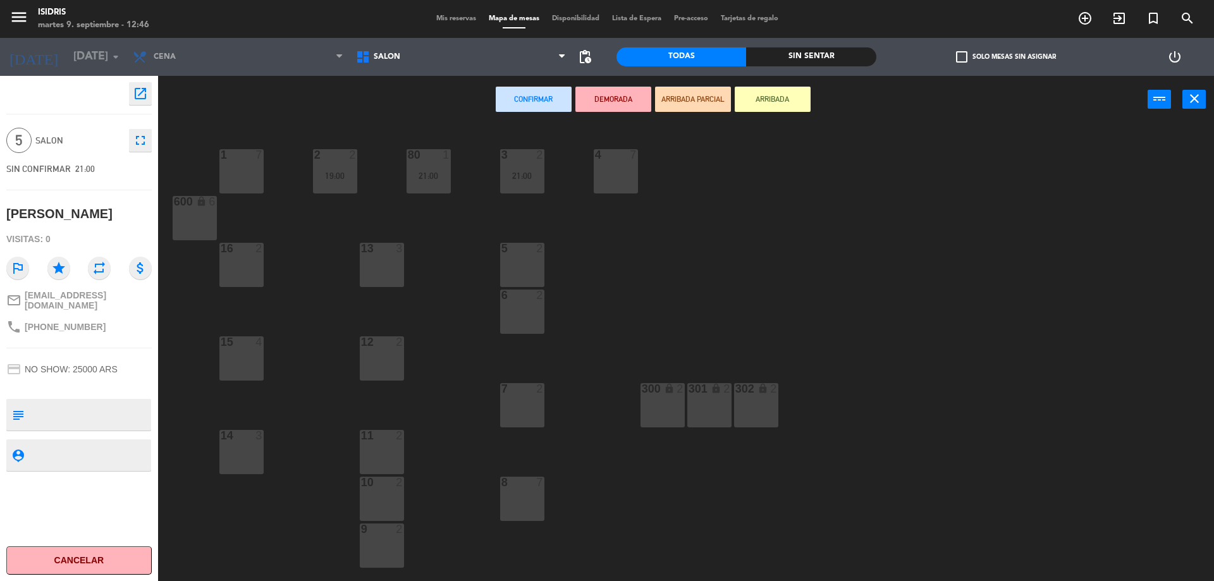
click at [391, 278] on div "13 3" at bounding box center [382, 265] width 44 height 44
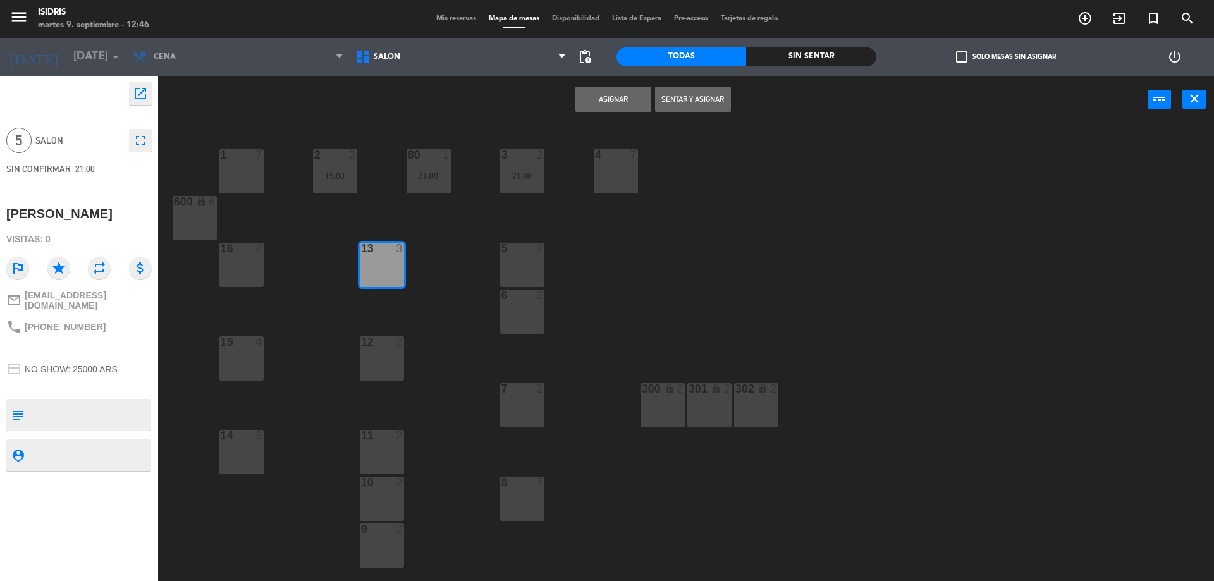
click at [382, 357] on div "12 2" at bounding box center [382, 358] width 44 height 44
click at [595, 94] on button "Asignar" at bounding box center [613, 99] width 76 height 25
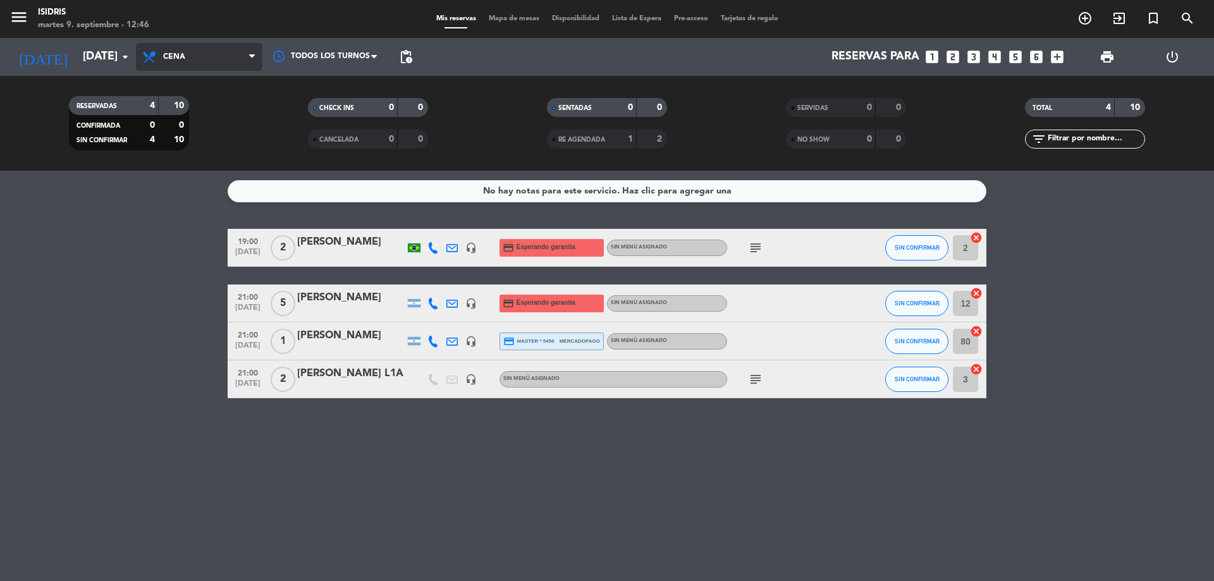
click at [156, 69] on span "Cena" at bounding box center [199, 57] width 126 height 28
click at [211, 147] on div "menu isidris [DATE] 9. septiembre - 12:46 Mis reservas Mapa de mesas Disponibil…" at bounding box center [607, 85] width 1214 height 171
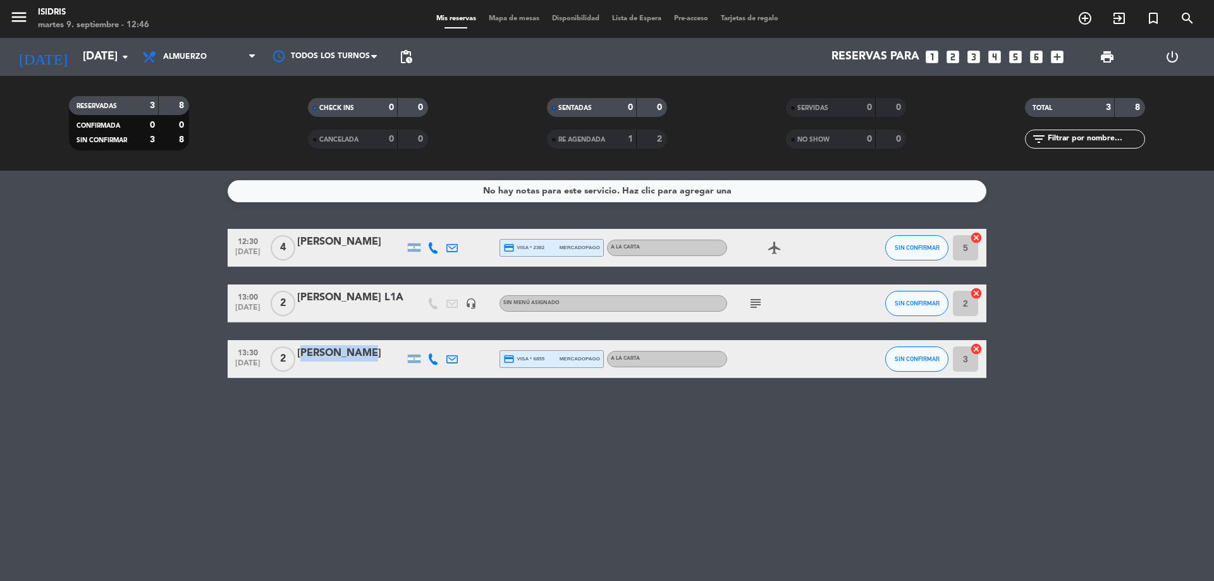
drag, startPoint x: 375, startPoint y: 356, endPoint x: 299, endPoint y: 360, distance: 76.0
click at [299, 360] on div "[PERSON_NAME]" at bounding box center [351, 353] width 108 height 16
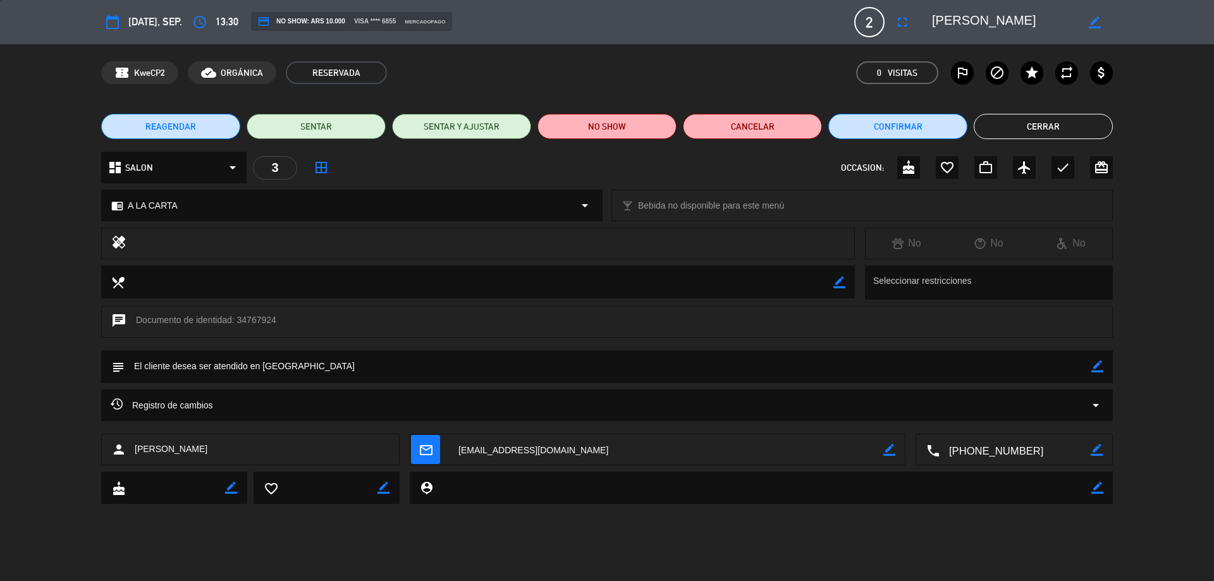
copy div "[PERSON_NAME]"
drag, startPoint x: 1013, startPoint y: 22, endPoint x: 922, endPoint y: 28, distance: 91.3
click at [922, 28] on editable-input "border_color" at bounding box center [1015, 22] width 196 height 23
click at [1078, 113] on div "REAGENDAR SENTAR SENTAR Y AJUSTAR NO SHOW Cancelar Confirmar Cerrar" at bounding box center [607, 126] width 1214 height 51
click at [1071, 118] on button "Cerrar" at bounding box center [1043, 126] width 139 height 25
